Goal: Information Seeking & Learning: Learn about a topic

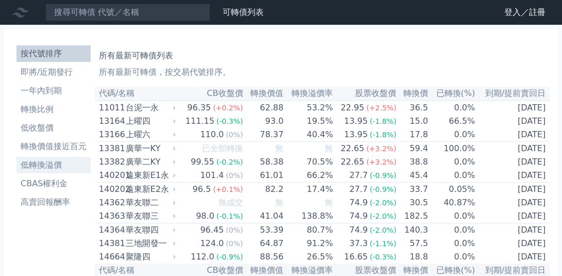
click at [44, 163] on li "低轉換溢價" at bounding box center [53, 165] width 74 height 12
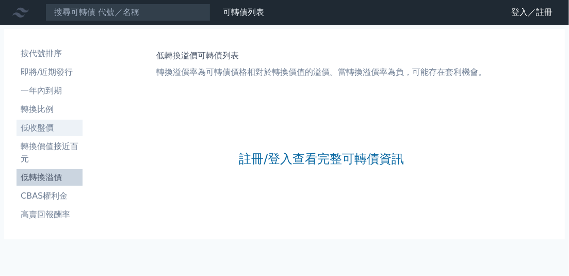
click at [40, 129] on li "低收盤價" at bounding box center [49, 128] width 66 height 12
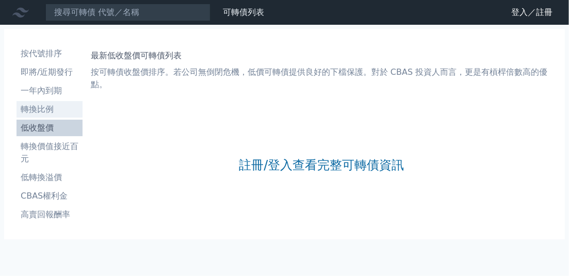
click at [46, 108] on li "轉換比例" at bounding box center [49, 109] width 66 height 12
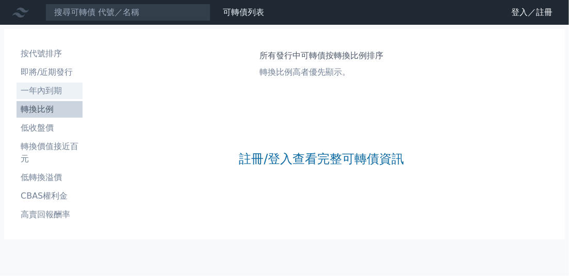
click at [52, 91] on li "一年內到期" at bounding box center [49, 91] width 66 height 12
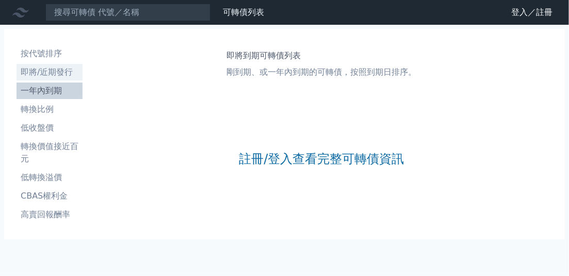
click at [59, 69] on li "即將/近期發行" at bounding box center [49, 72] width 66 height 12
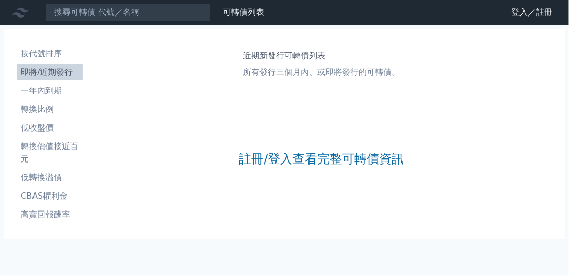
click at [59, 69] on li "即將/近期發行" at bounding box center [49, 72] width 66 height 12
click at [54, 54] on li "按代號排序" at bounding box center [49, 53] width 66 height 12
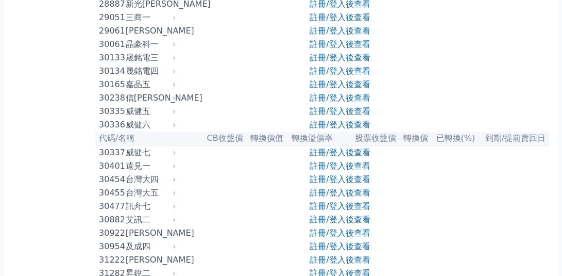
scroll to position [1332, 0]
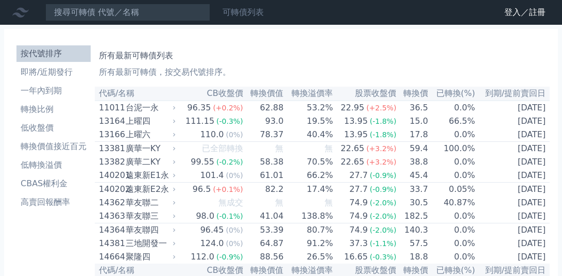
click at [243, 13] on link "可轉債列表" at bounding box center [243, 12] width 41 height 10
